Goal: Task Accomplishment & Management: Complete application form

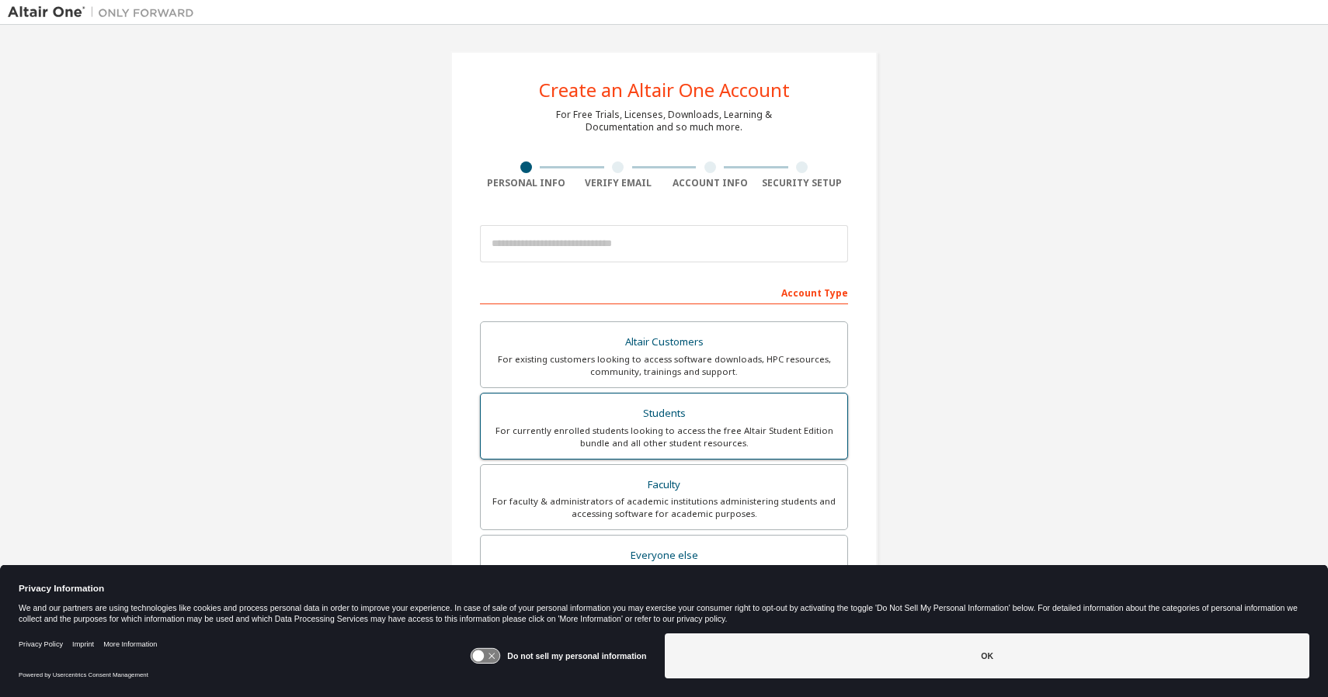
click at [645, 416] on div "Students" at bounding box center [664, 414] width 348 height 22
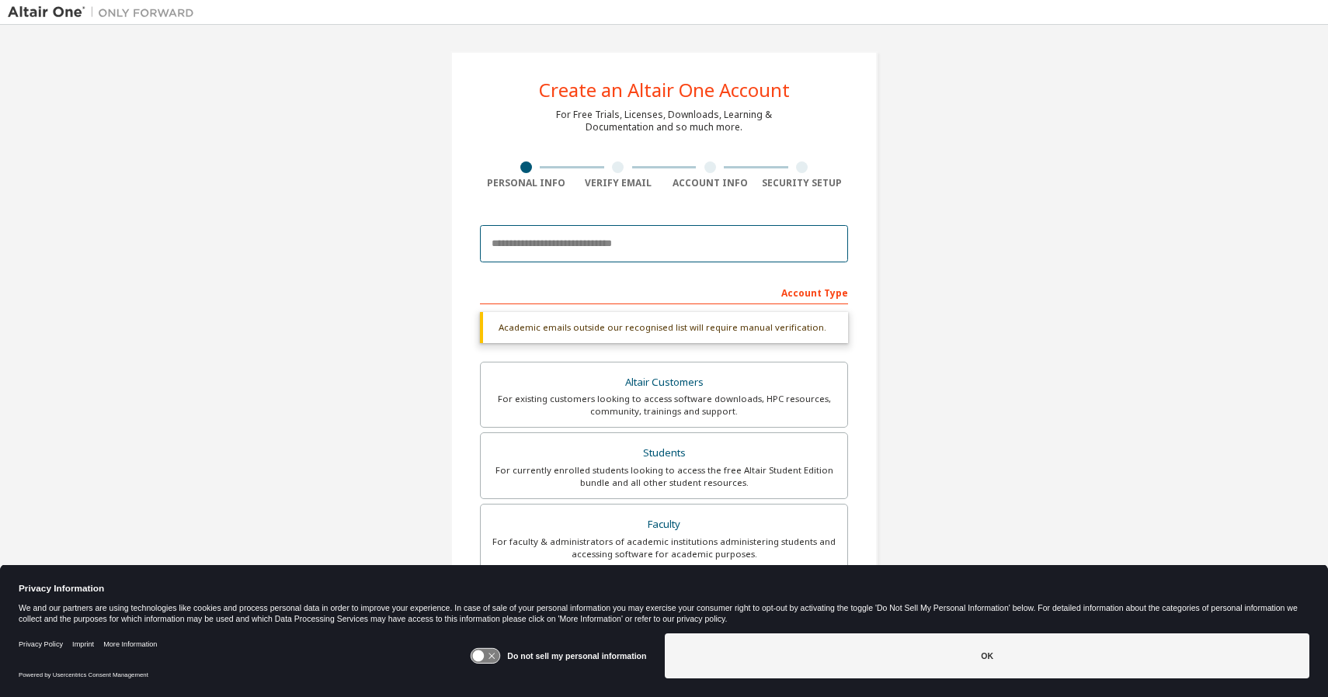
click at [523, 237] on input "email" at bounding box center [664, 243] width 368 height 37
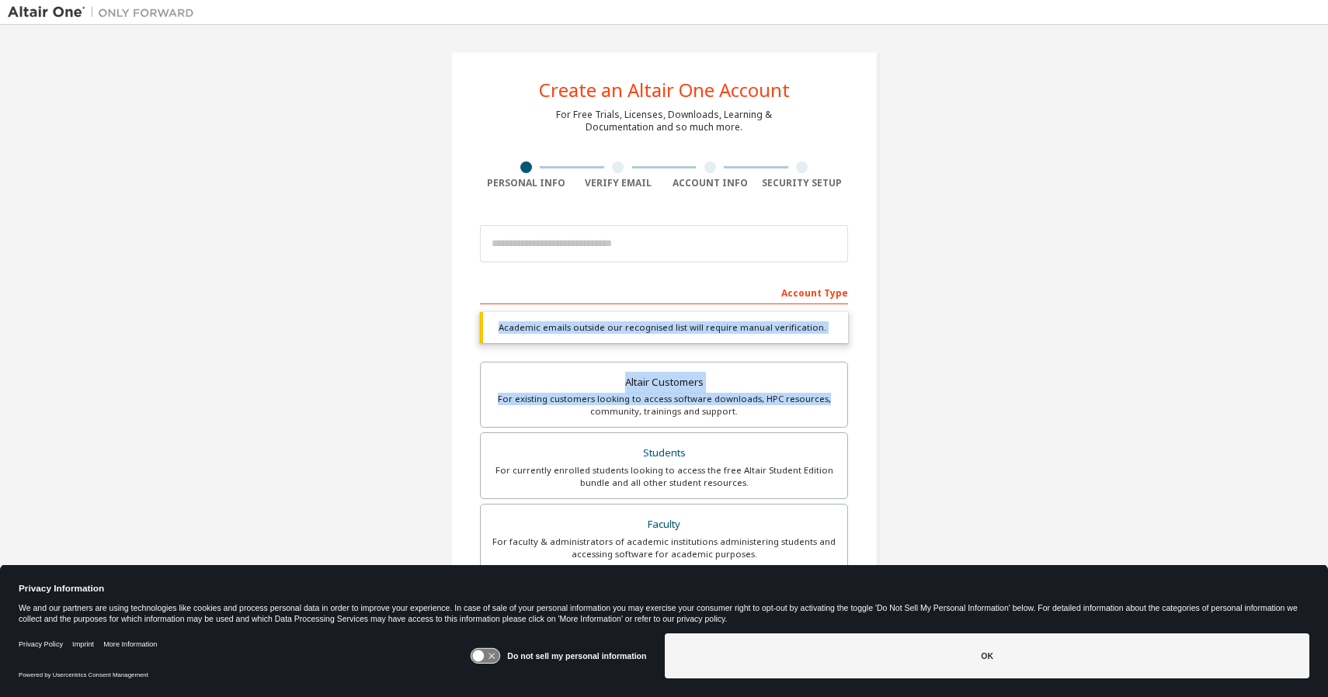
drag, startPoint x: 1320, startPoint y: 312, endPoint x: 1312, endPoint y: 399, distance: 87.4
click at [1312, 399] on div "Create an Altair One Account For Free Trials, Licenses, Downloads, Learning & D…" at bounding box center [664, 339] width 1328 height 628
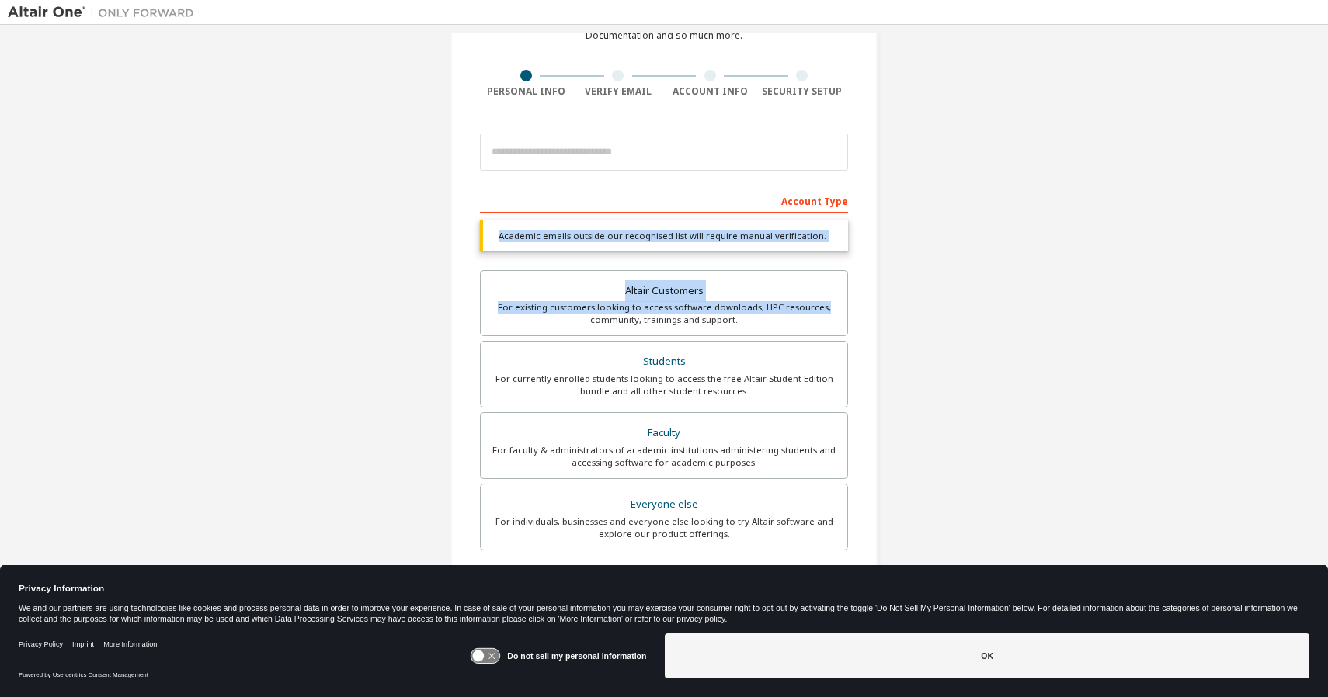
scroll to position [95, 0]
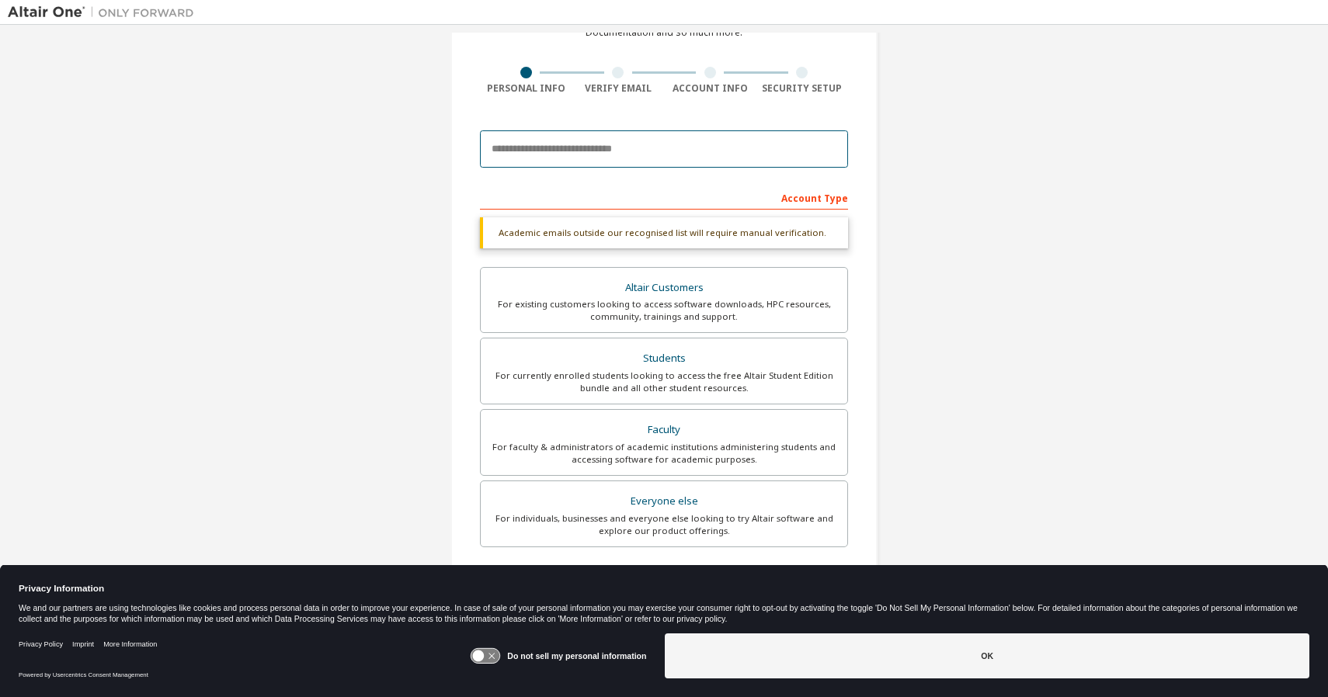
click at [760, 157] on input "email" at bounding box center [664, 148] width 368 height 37
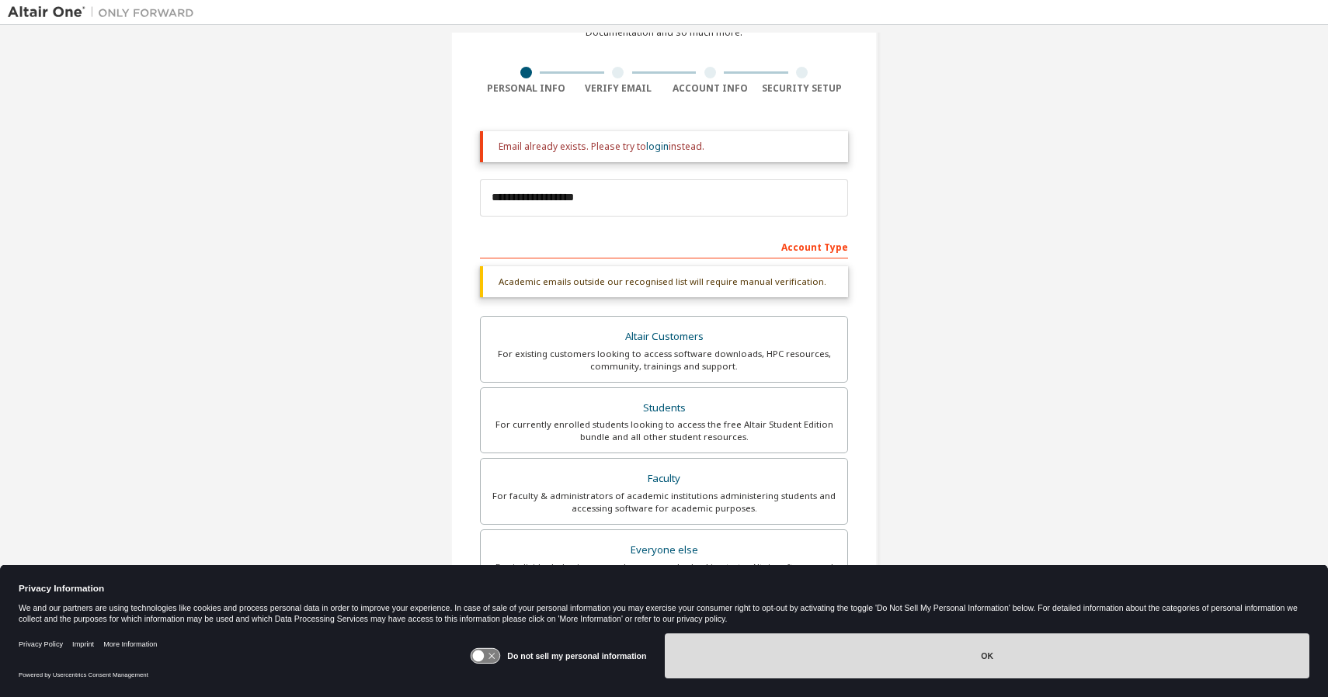
click at [778, 667] on button "OK" at bounding box center [987, 656] width 645 height 45
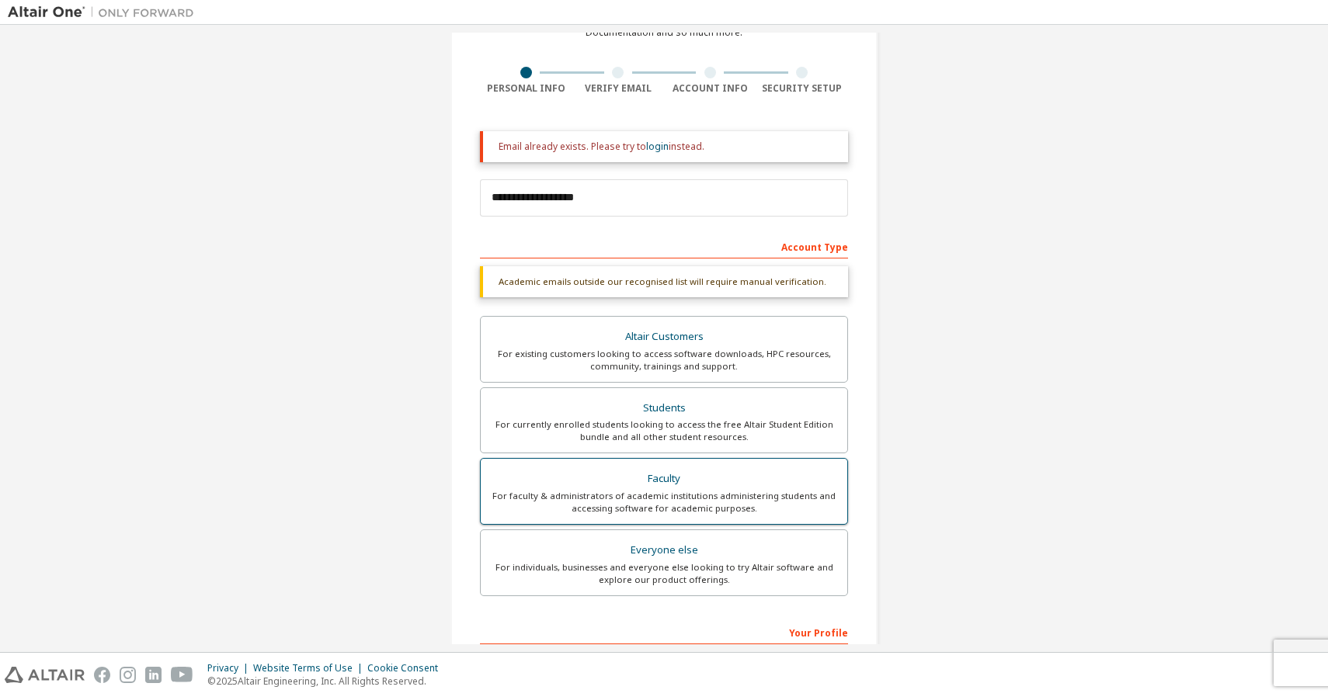
click at [829, 481] on div "Faculty" at bounding box center [664, 479] width 348 height 22
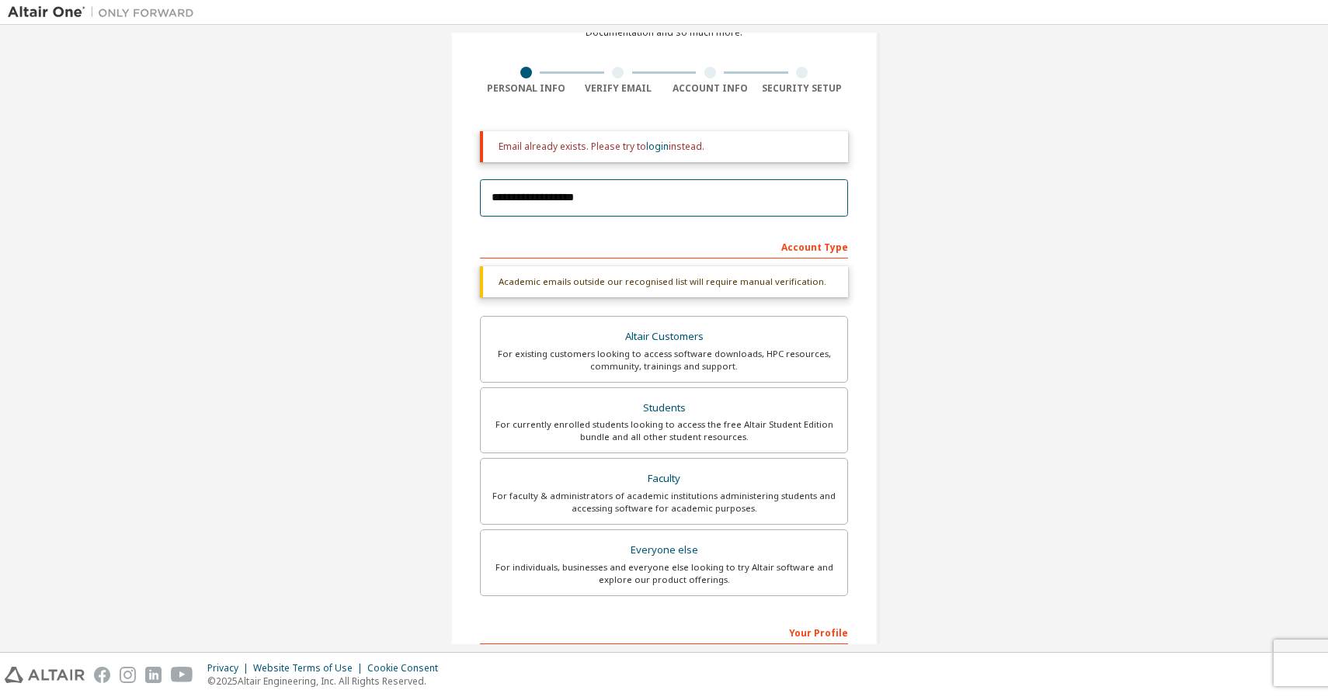
click at [713, 209] on input "**********" at bounding box center [664, 197] width 368 height 37
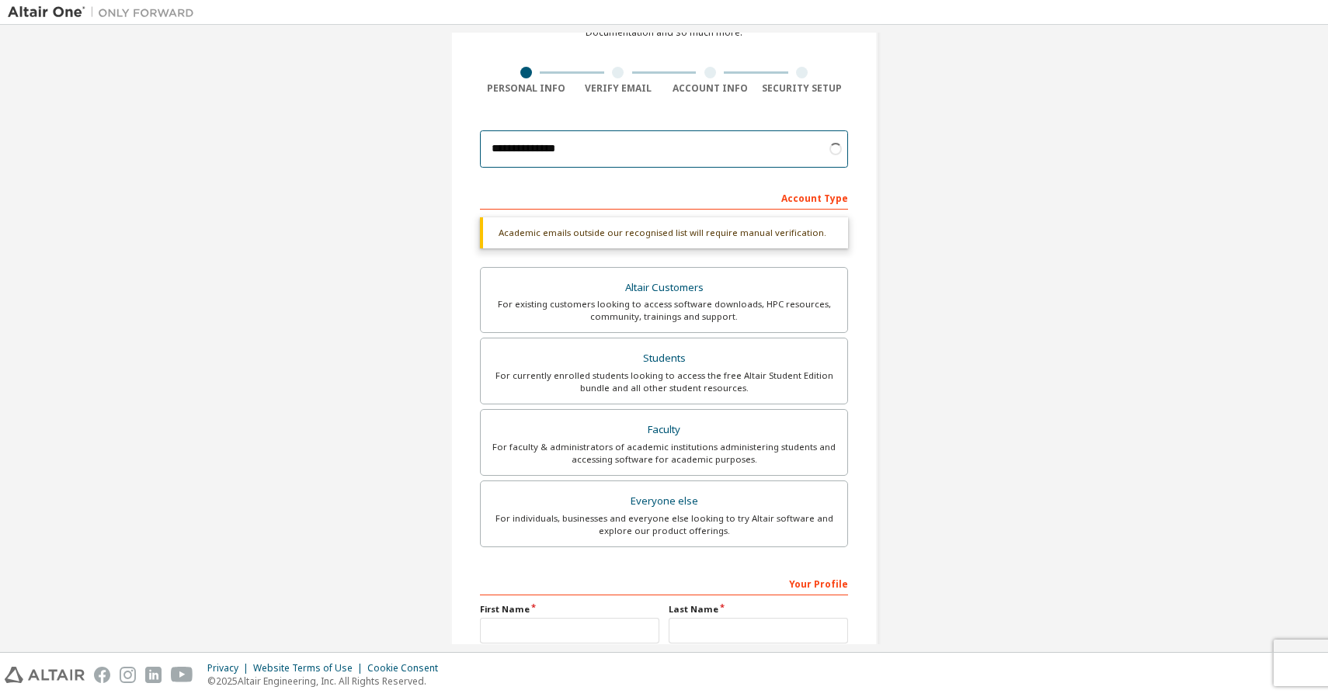
type input "**********"
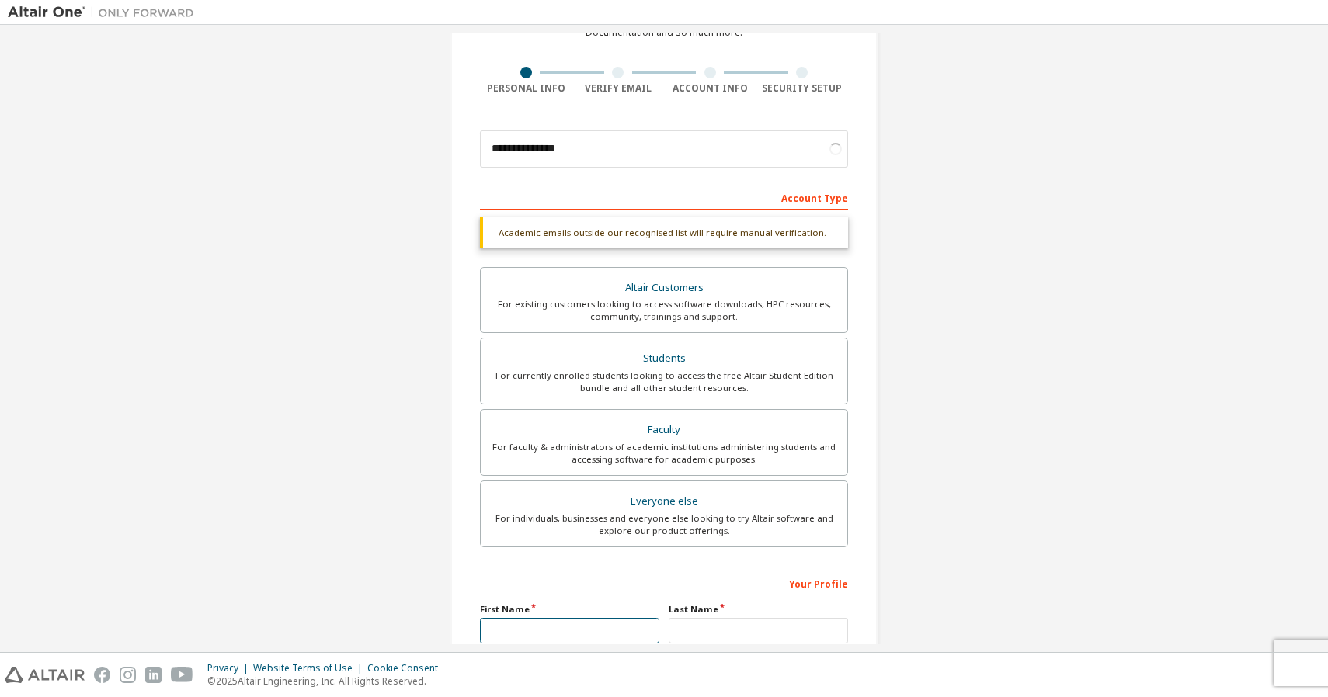
click at [589, 618] on input "text" at bounding box center [569, 631] width 179 height 26
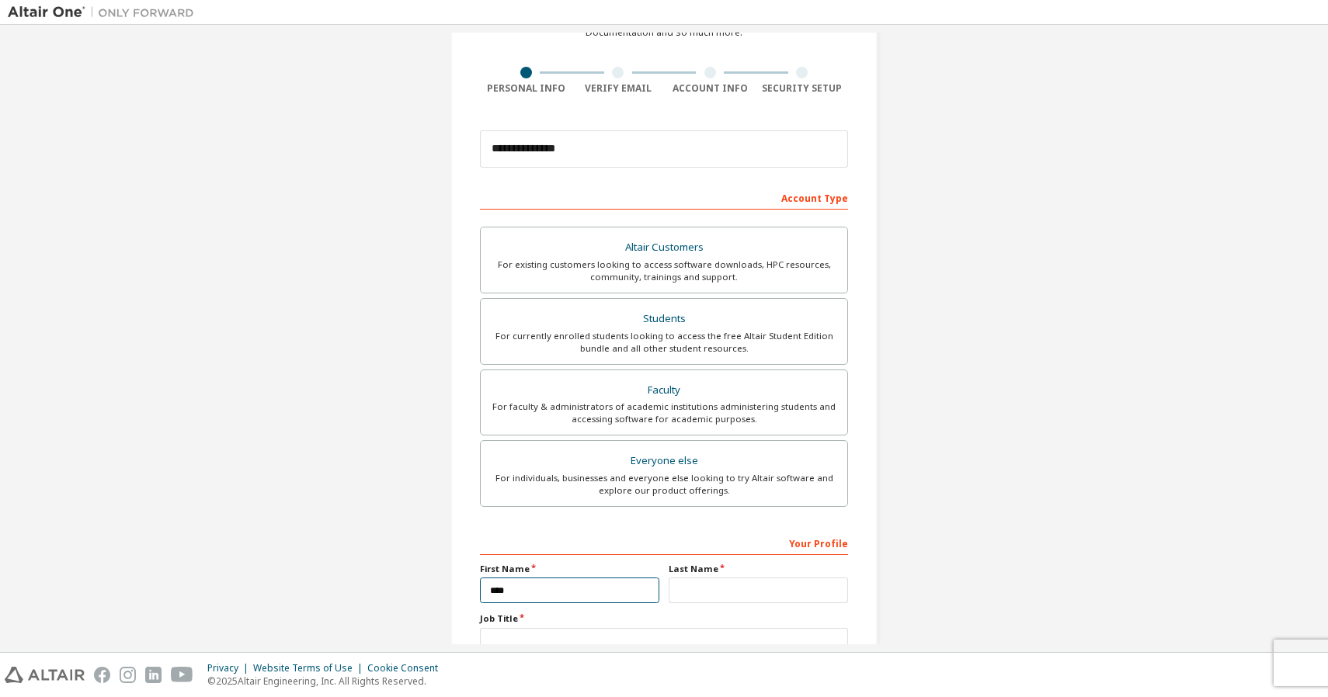
type input "****"
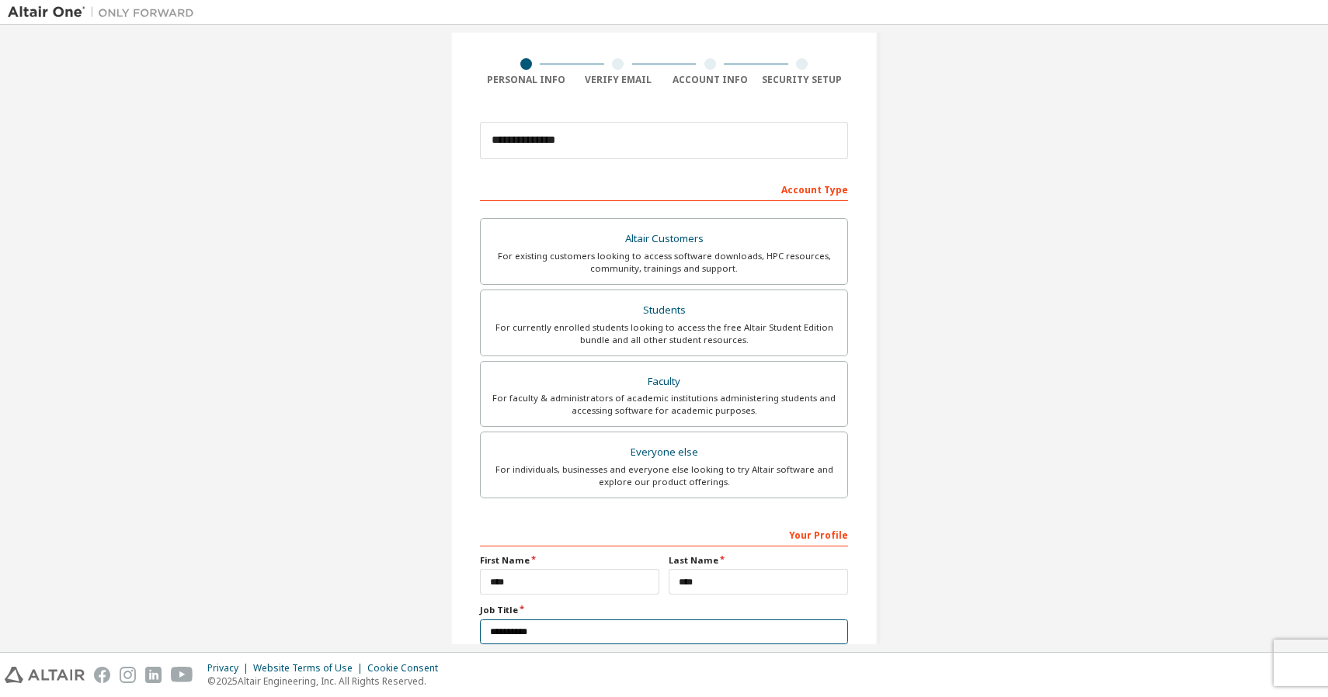
type input "**********"
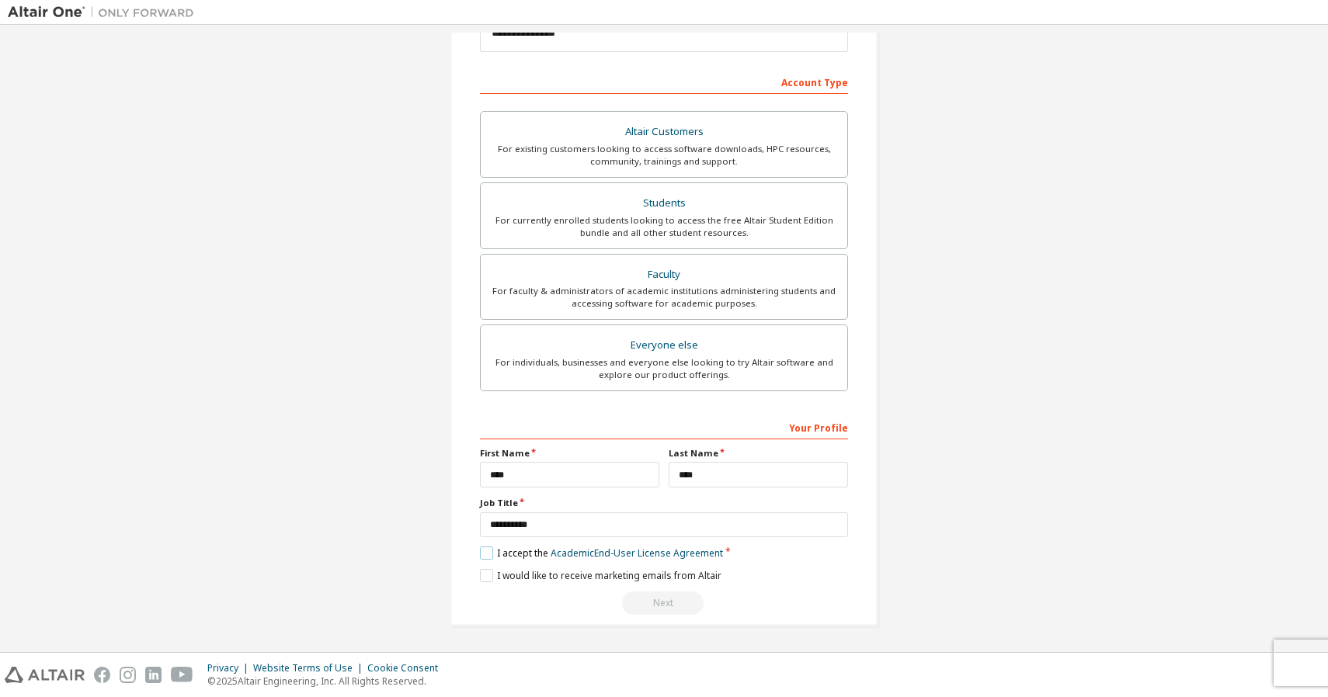
click at [516, 555] on label "I accept the Academic End-User License Agreement" at bounding box center [601, 553] width 243 height 13
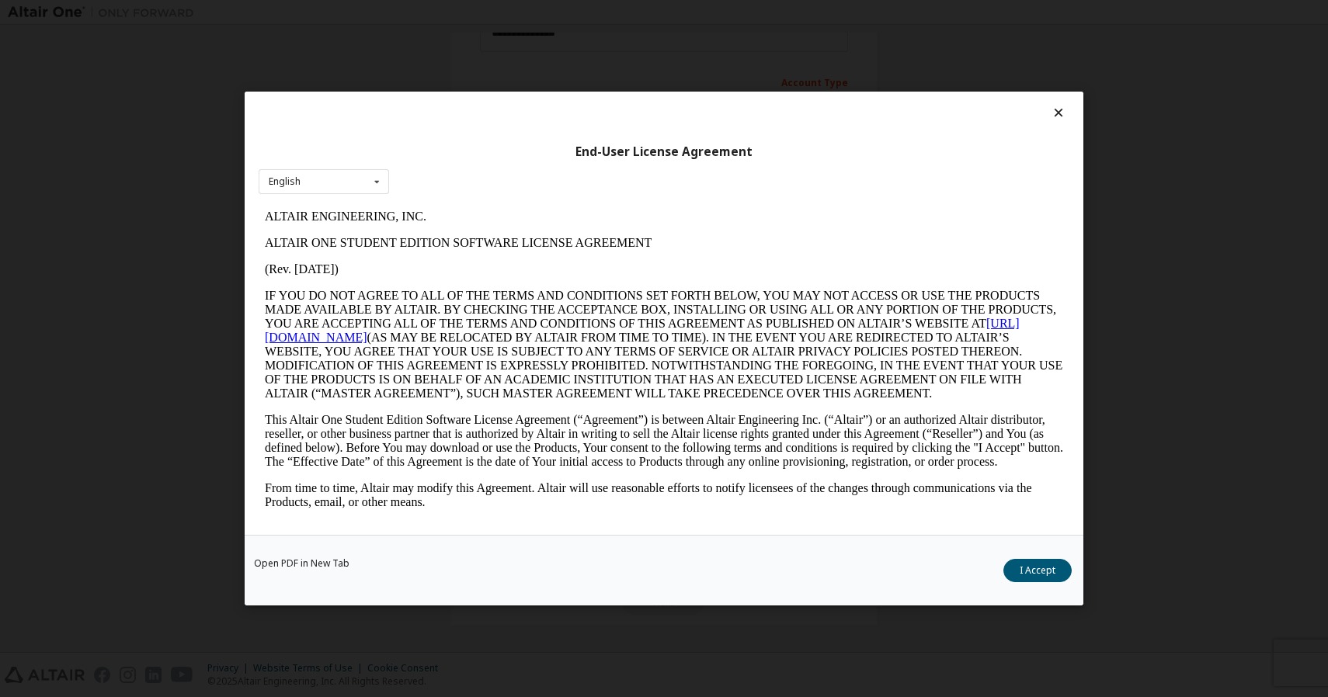
scroll to position [0, 0]
click at [1009, 560] on div "Open PDF in New Tab I Accept" at bounding box center [664, 570] width 839 height 71
click at [1012, 562] on button "I Accept" at bounding box center [1037, 570] width 68 height 23
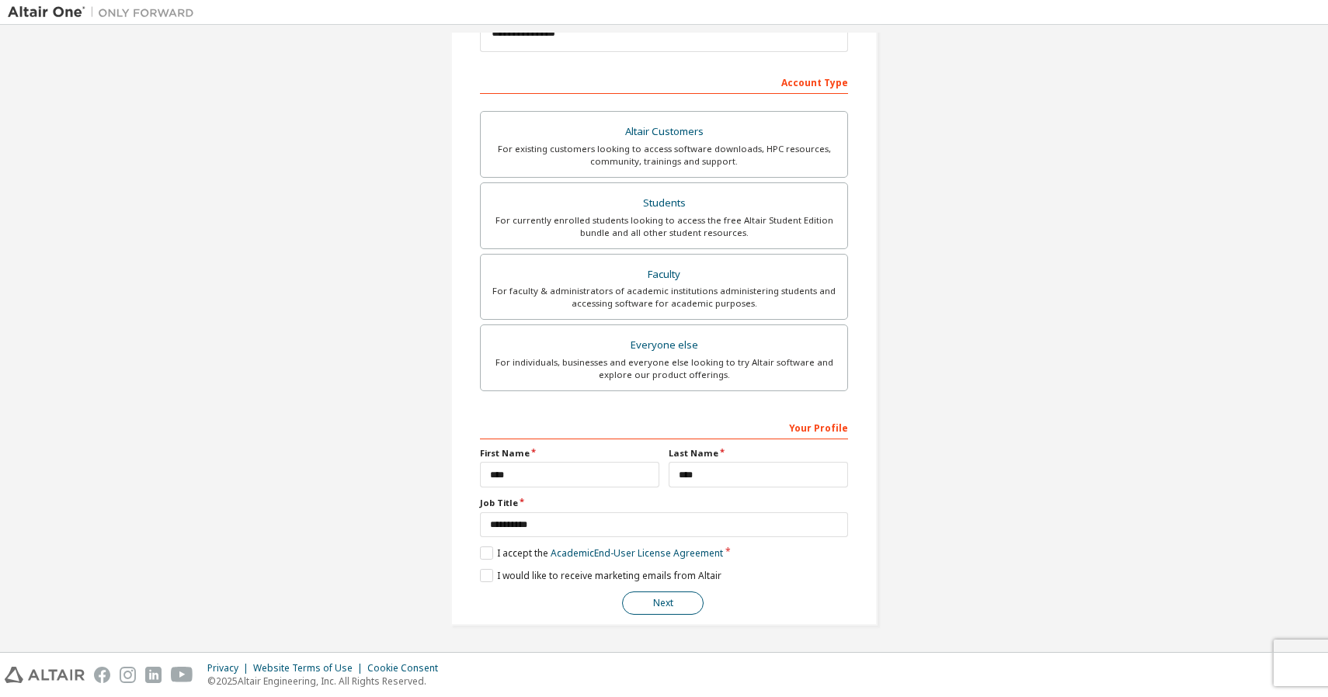
click at [694, 604] on button "Next" at bounding box center [663, 603] width 82 height 23
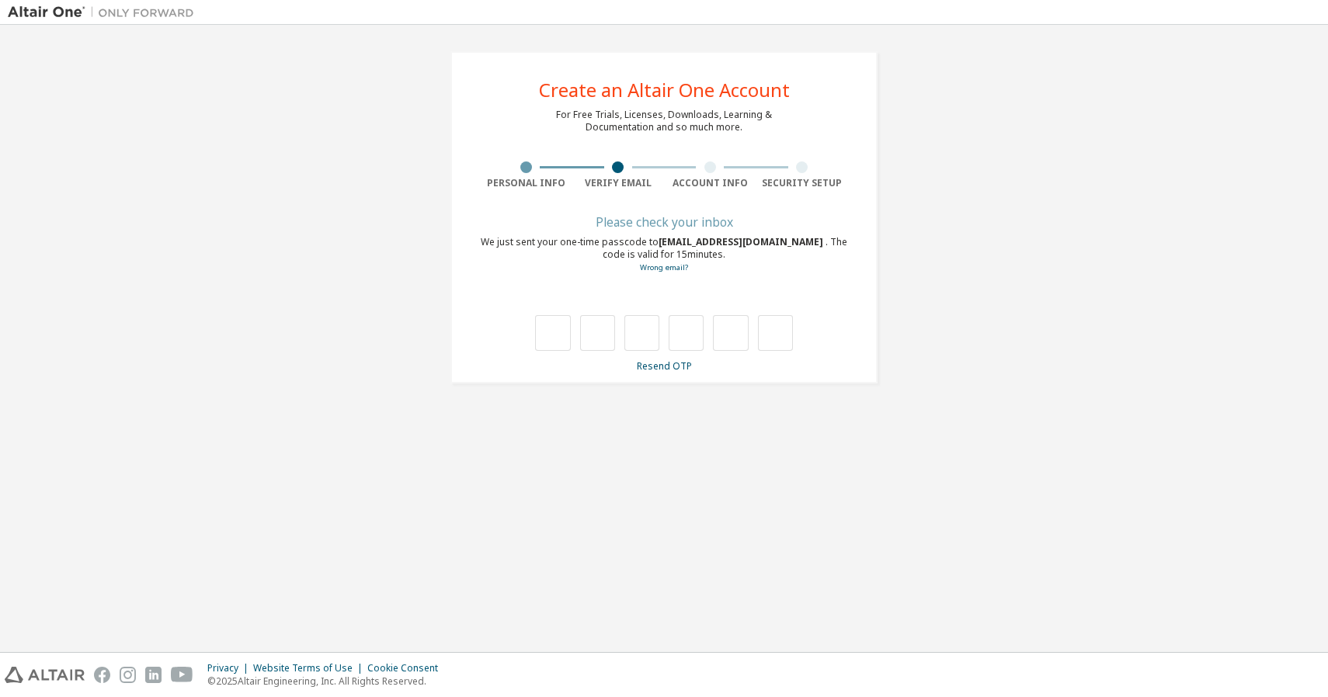
type input "*"
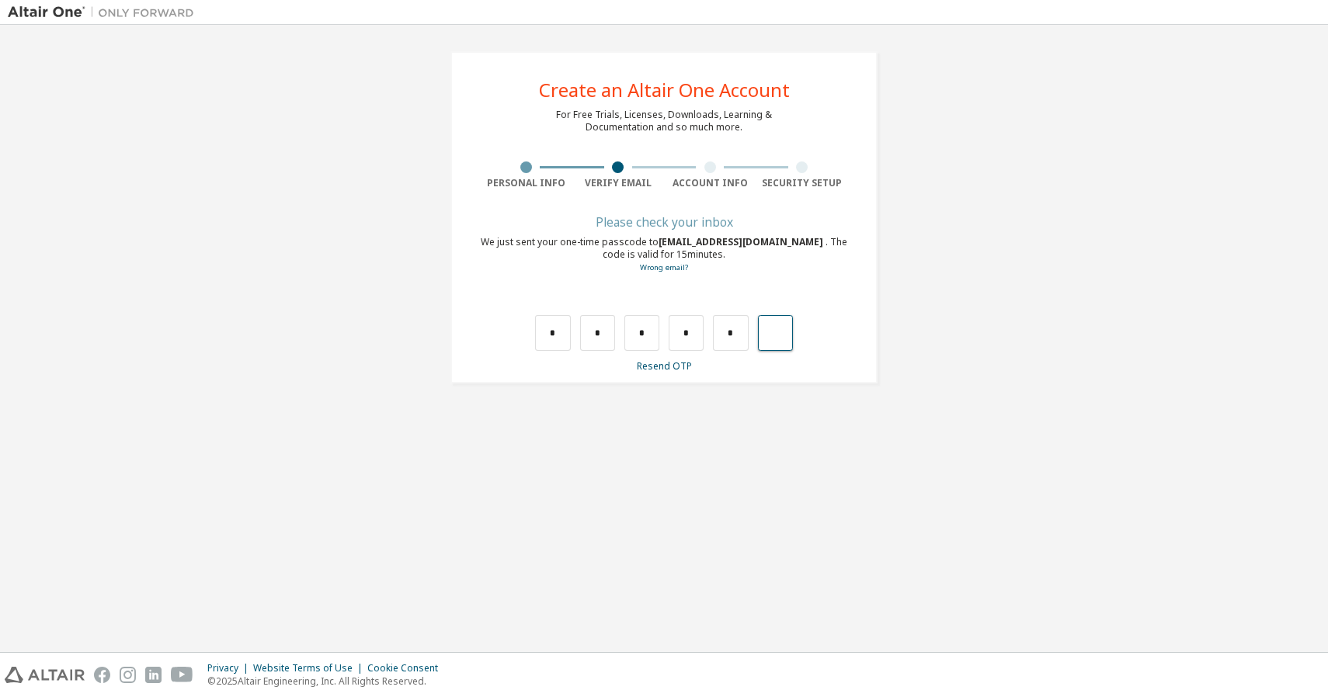
type input "*"
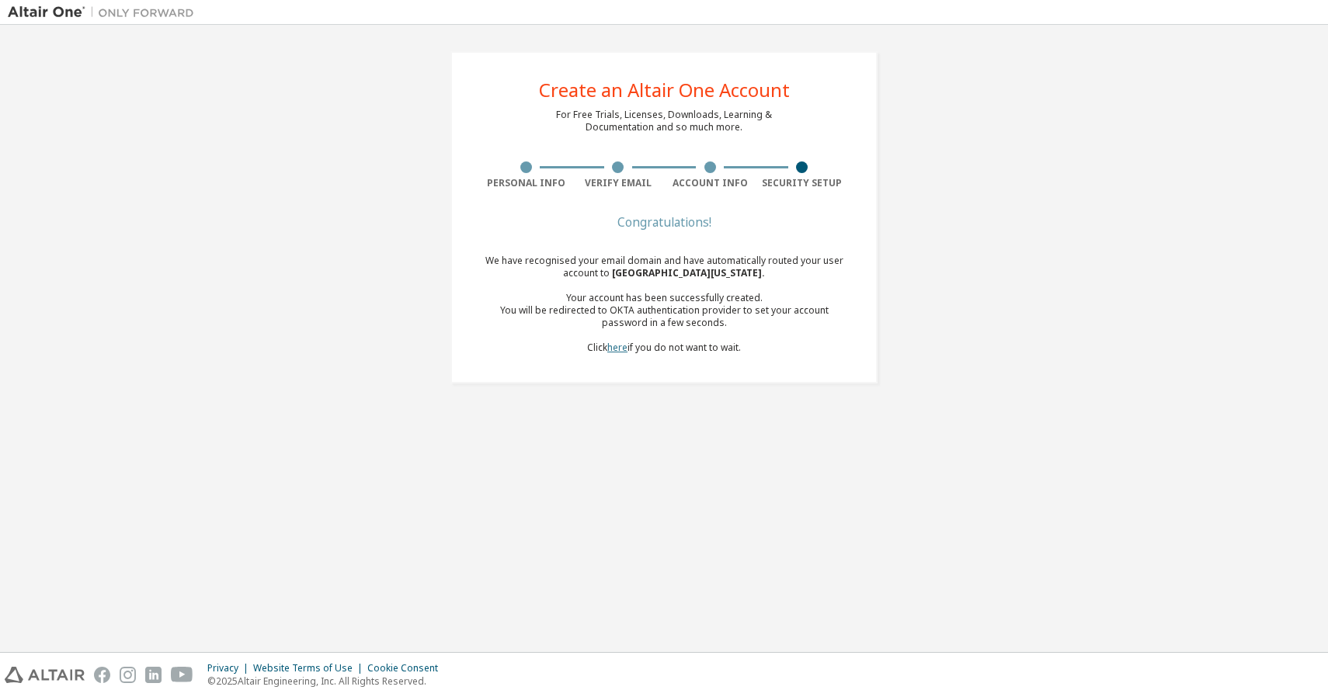
click at [611, 346] on link "here" at bounding box center [617, 347] width 20 height 13
